Goal: Task Accomplishment & Management: Use online tool/utility

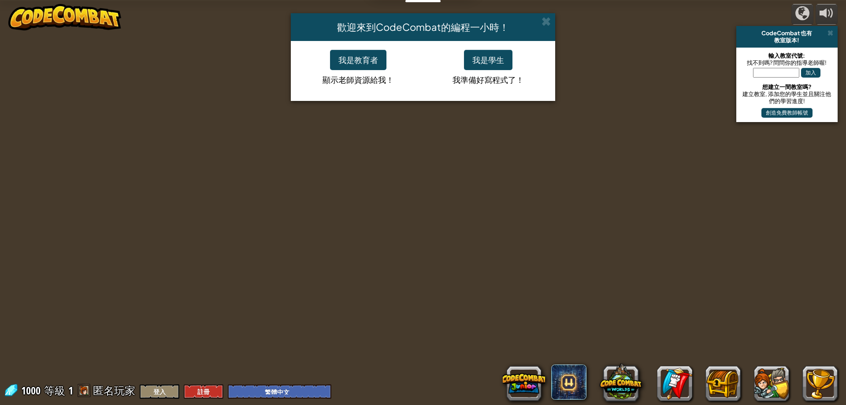
select select "zh-HANT"
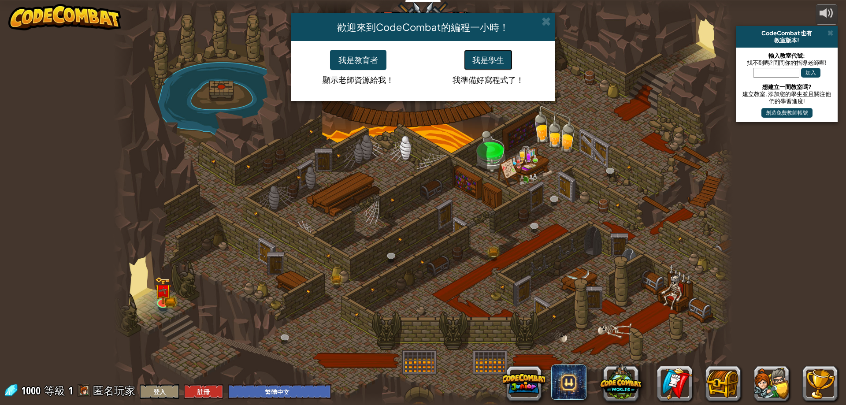
click at [477, 63] on button "我是學生" at bounding box center [488, 60] width 48 height 20
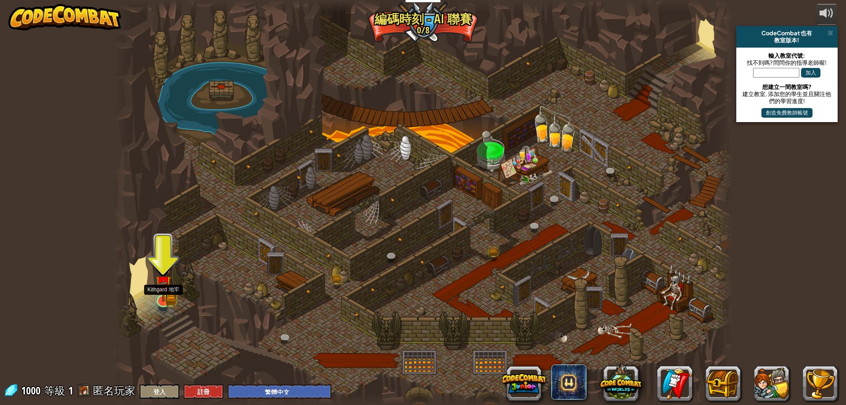
click at [170, 296] on img at bounding box center [163, 284] width 17 height 37
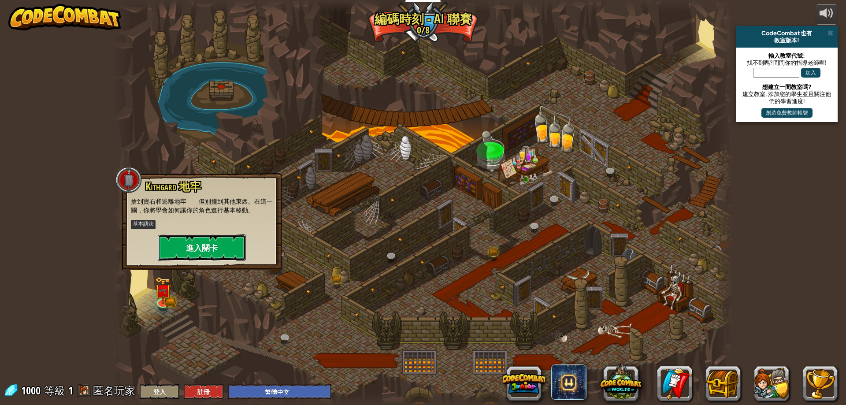
click at [204, 251] on button "進入關卡" at bounding box center [202, 247] width 88 height 26
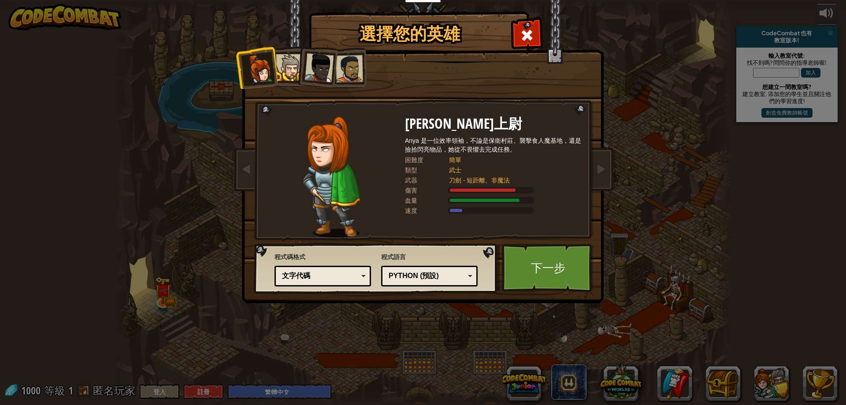
click at [309, 81] on li at bounding box center [316, 65] width 43 height 43
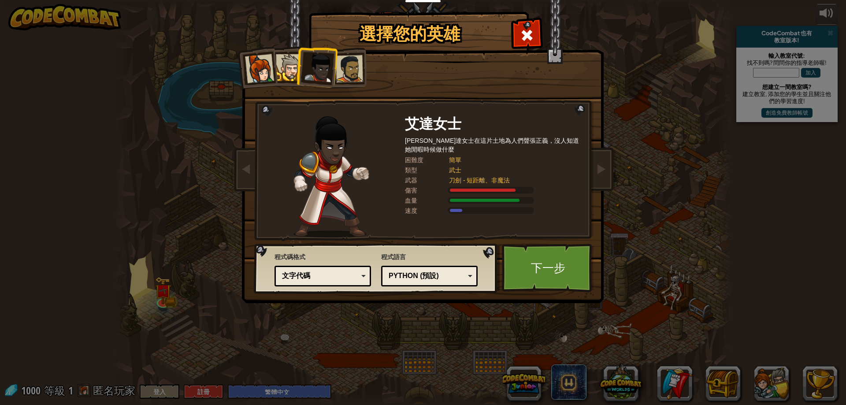
drag, startPoint x: 345, startPoint y: 75, endPoint x: 340, endPoint y: 75, distance: 4.4
click at [341, 75] on div at bounding box center [349, 68] width 27 height 27
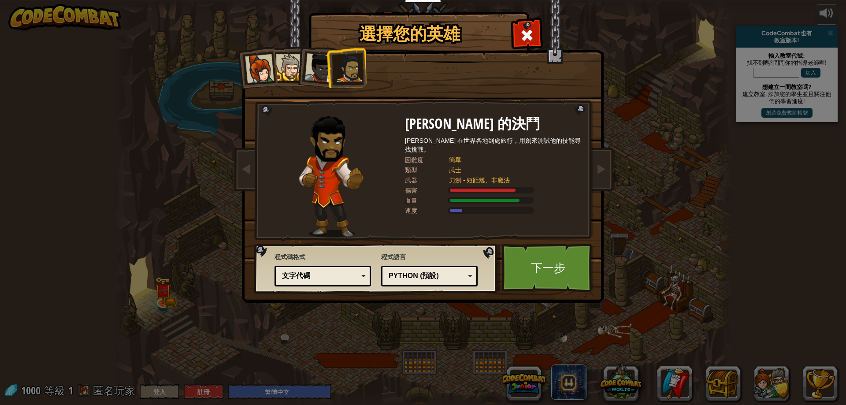
click at [284, 62] on div at bounding box center [289, 67] width 27 height 27
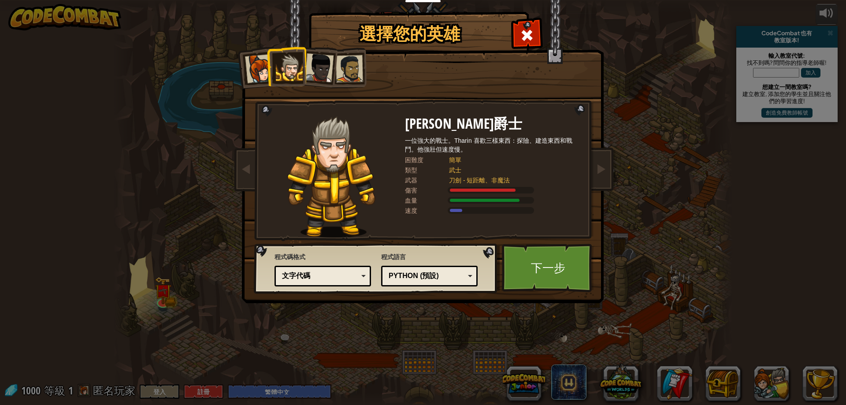
drag, startPoint x: 349, startPoint y: 70, endPoint x: 375, endPoint y: 86, distance: 30.9
click at [350, 70] on div at bounding box center [349, 68] width 27 height 27
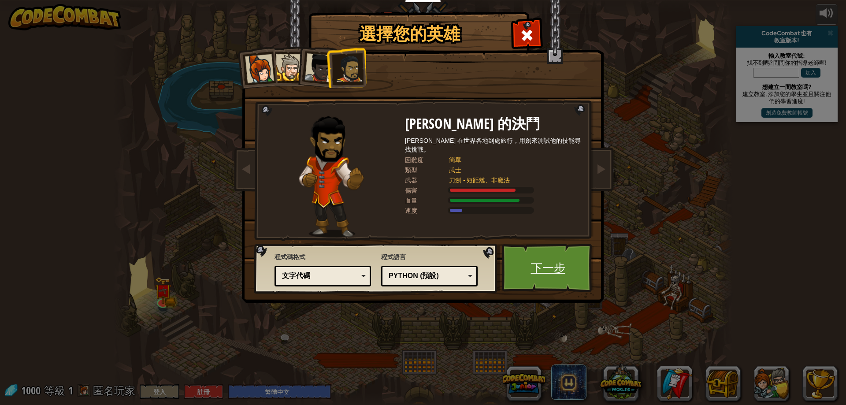
drag, startPoint x: 508, startPoint y: 268, endPoint x: 504, endPoint y: 265, distance: 5.3
click at [504, 265] on link "下一步" at bounding box center [548, 268] width 92 height 48
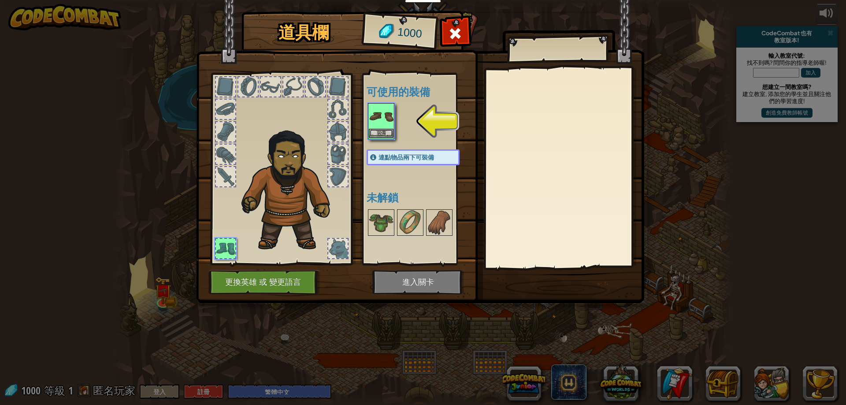
click at [388, 128] on img at bounding box center [381, 116] width 25 height 25
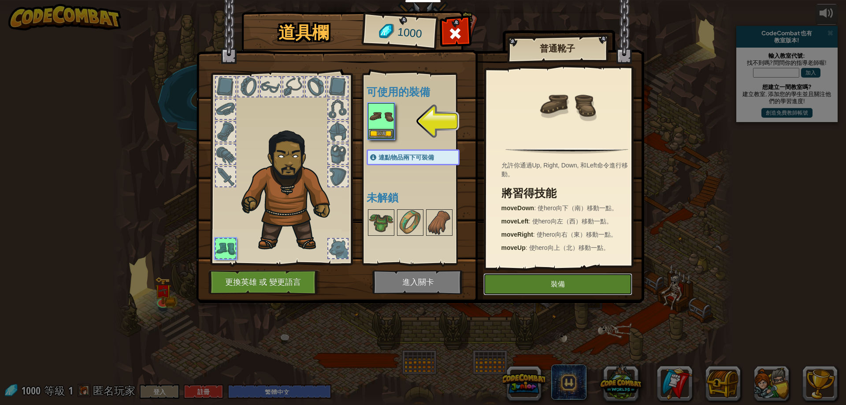
click at [598, 282] on button "裝備" at bounding box center [557, 284] width 149 height 22
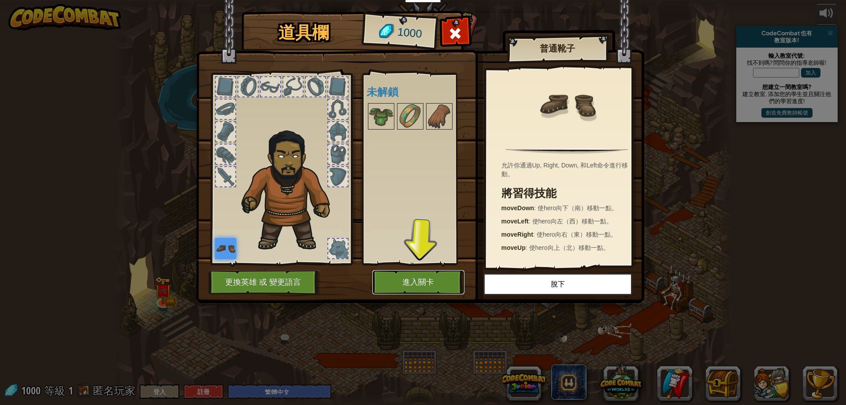
click at [421, 278] on button "進入關卡" at bounding box center [418, 282] width 92 height 24
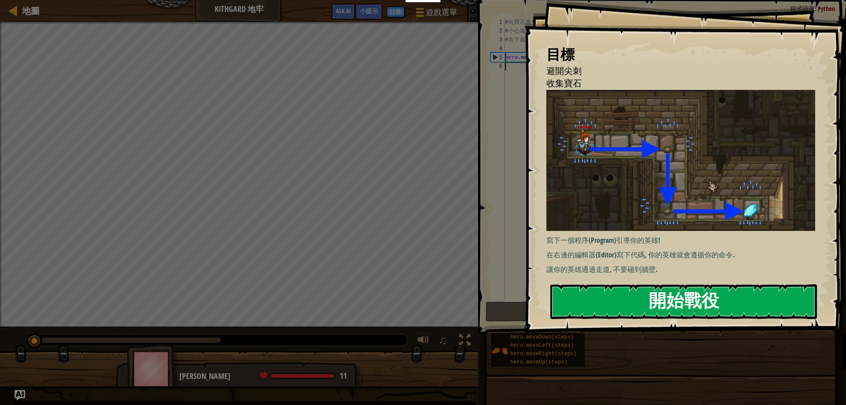
click at [576, 296] on button "開始戰役" at bounding box center [683, 301] width 267 height 35
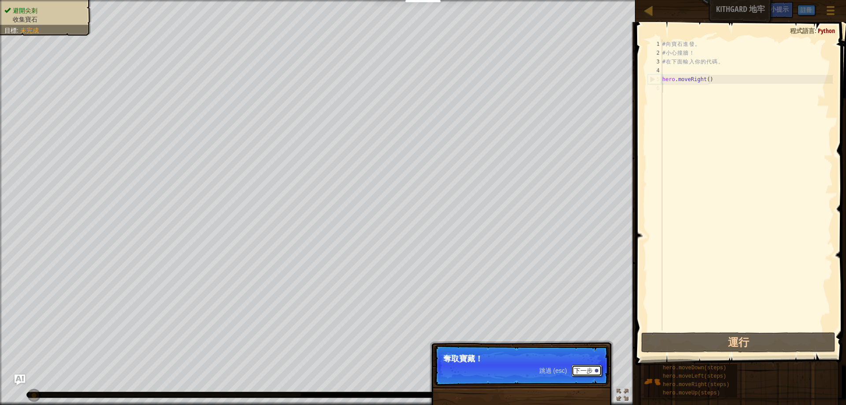
click at [582, 371] on button "下一步" at bounding box center [586, 370] width 30 height 11
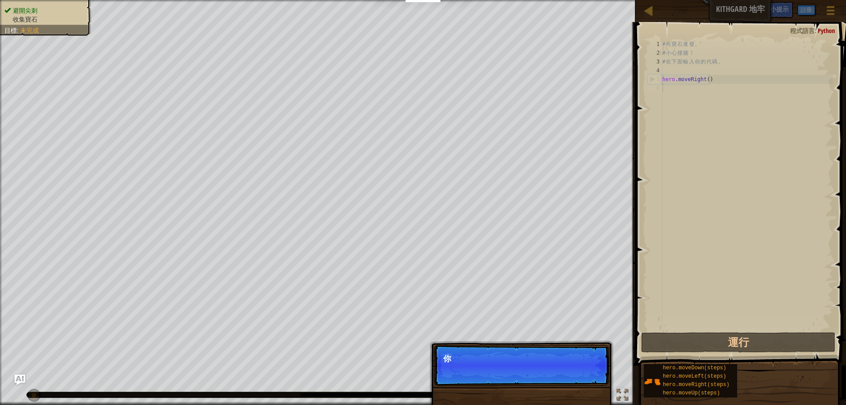
scroll to position [4, 0]
click at [582, 367] on button "下一步" at bounding box center [586, 370] width 30 height 11
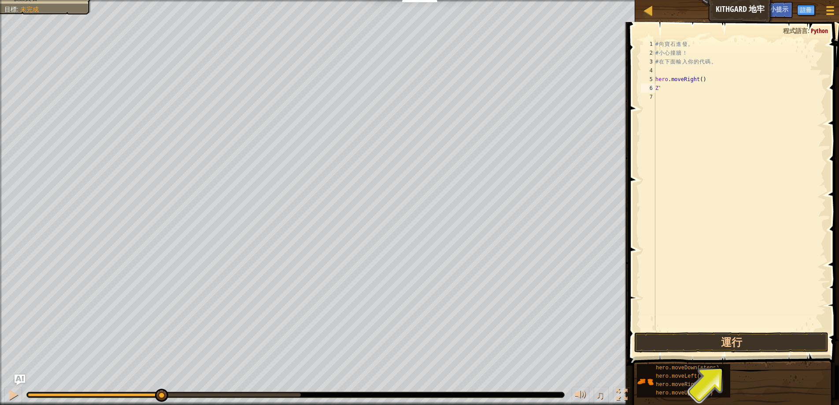
scroll to position [0, 0]
type textarea "‵‵‵‵‵‵‵‵‵‵‵‵‵‵‵‵‵‵‵‵‵‵‵‵‵‵```"
